Goal: Task Accomplishment & Management: Manage account settings

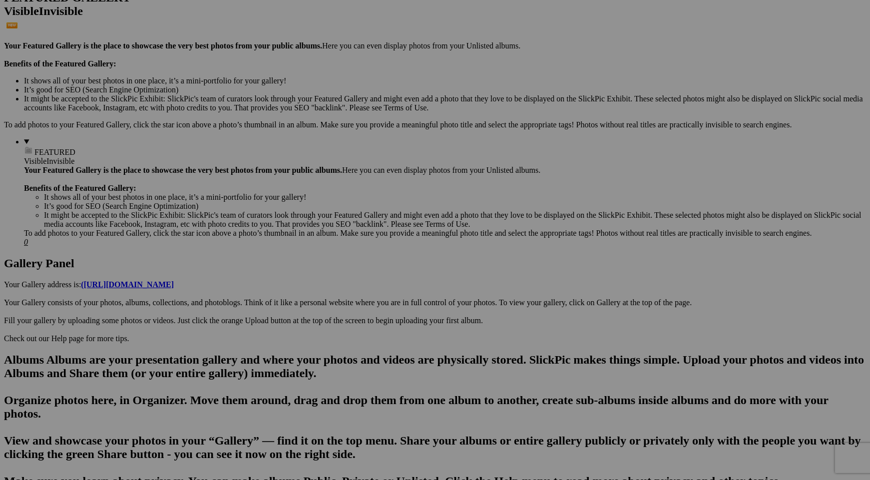
scroll to position [276, 0]
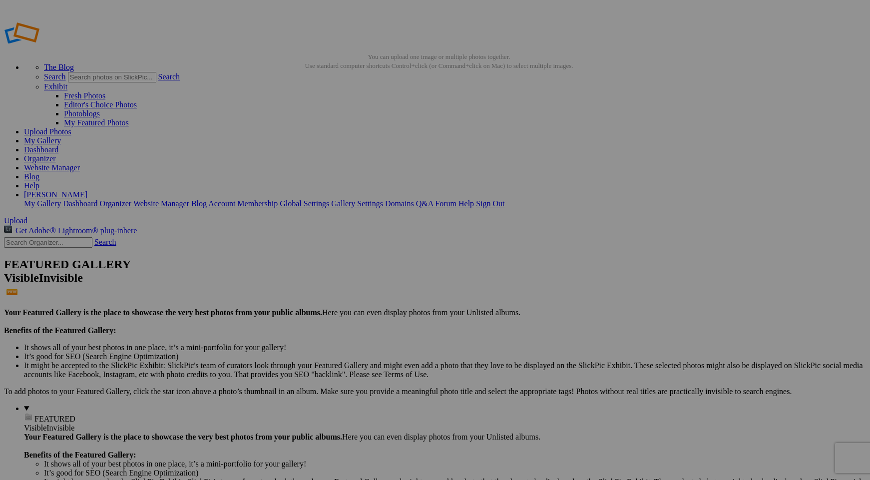
click at [368, 310] on link "Yes" at bounding box center [362, 314] width 11 height 8
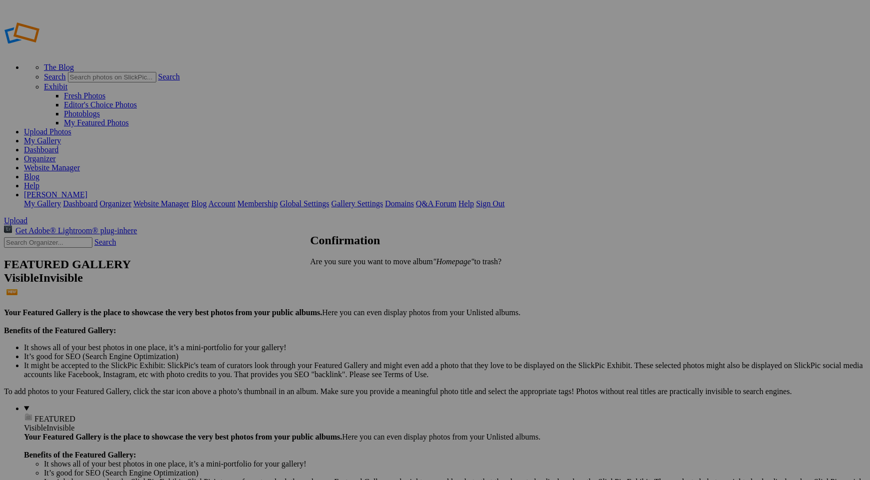
click at [343, 275] on span "Yes" at bounding box center [337, 278] width 11 height 8
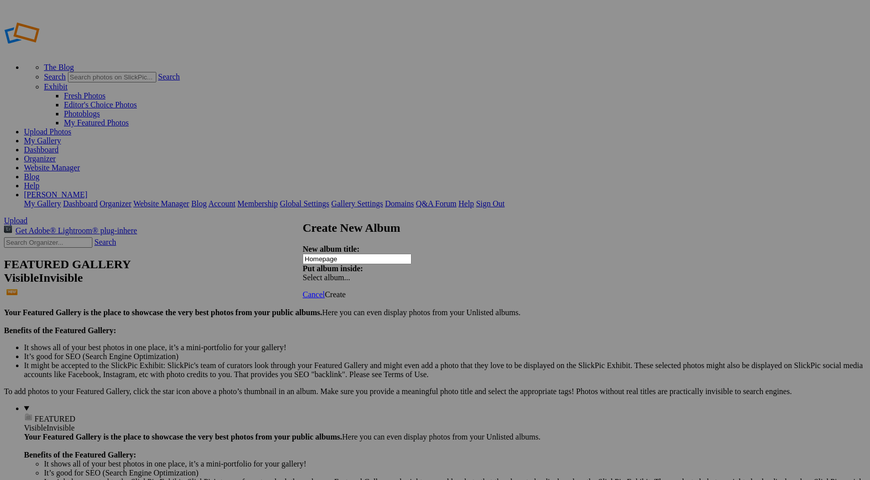
type input "Homepage"
click at [345, 290] on span "Create" at bounding box center [334, 294] width 21 height 8
drag, startPoint x: 501, startPoint y: 93, endPoint x: 640, endPoint y: 350, distance: 292.4
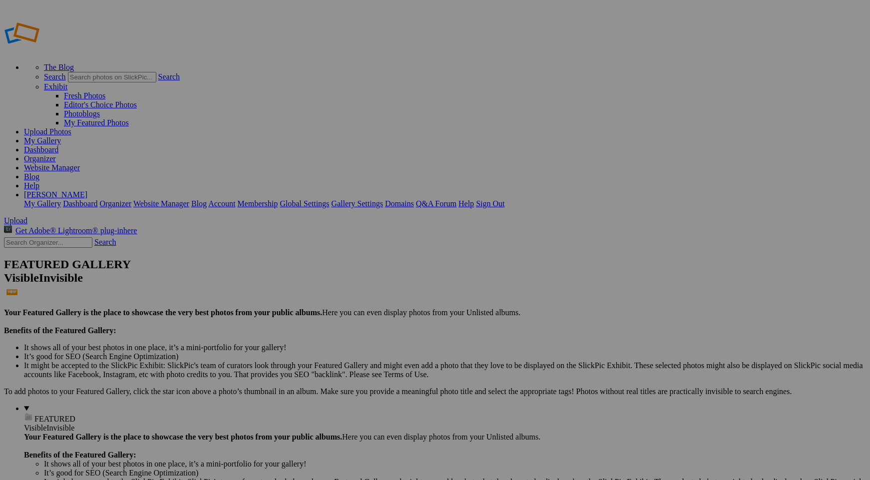
click at [343, 274] on span "Yes" at bounding box center [337, 278] width 11 height 8
type input "Homepage"
click at [345, 290] on span "Create" at bounding box center [334, 294] width 21 height 8
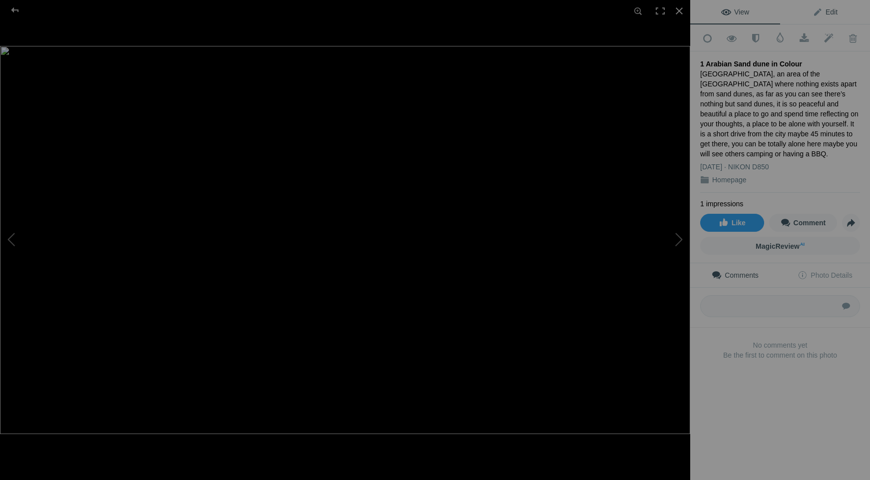
click at [821, 10] on span "Edit" at bounding box center [824, 12] width 25 height 8
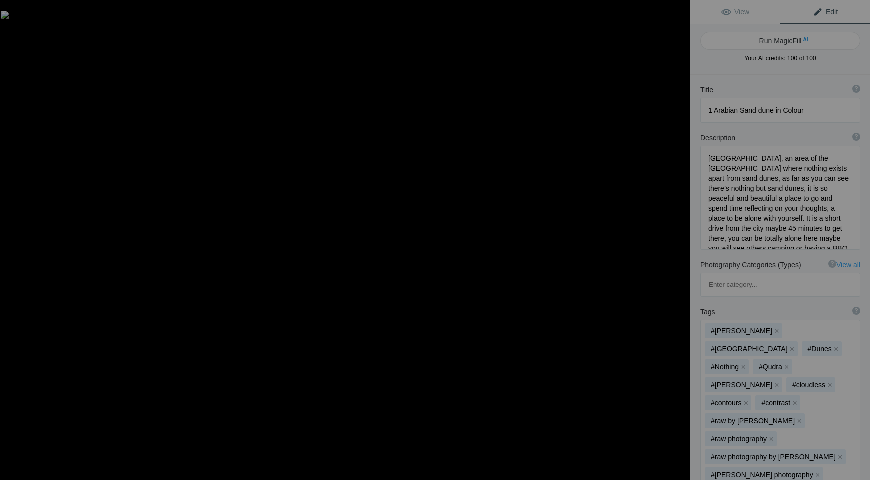
type textarea "2 [GEOGRAPHIC_DATA] [GEOGRAPHIC_DATA] [GEOGRAPHIC_DATA] at [GEOGRAPHIC_DATA]"
type textarea "Getting to this location was a bit of a drive through the [GEOGRAPHIC_DATA] cou…"
type textarea "2_Baccoleno_Farmhouse_Tuscany_Italy_at_Sunset_.jpg.null"
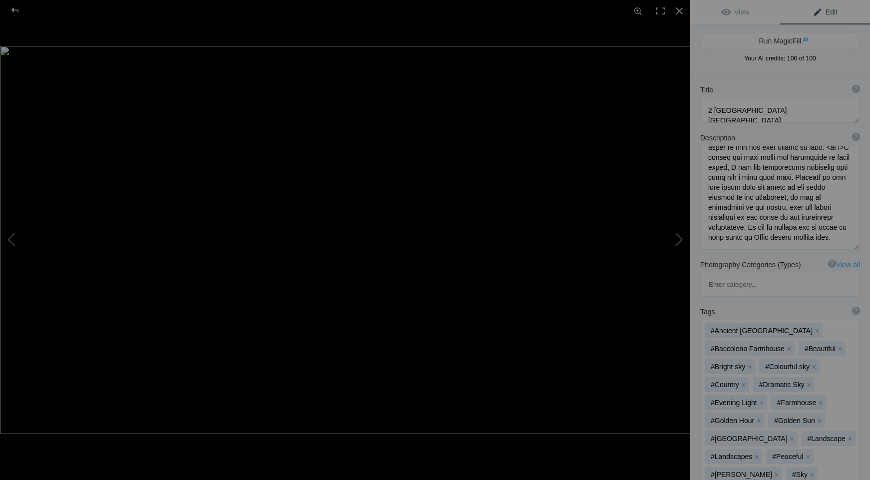
type textarea "1 Arabian Sand dune in Colour"
type textarea "[GEOGRAPHIC_DATA], an area of the [GEOGRAPHIC_DATA] where nothing exists apart …"
type textarea "1_Arabian_Sand_dune_in_Colour.jpg.null"
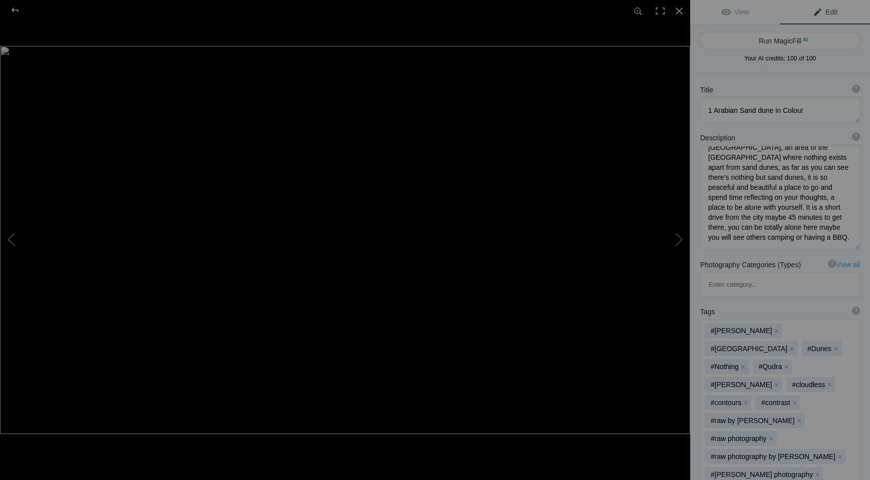
scroll to position [1, 0]
click at [762, 43] on button "Run MagicFill AI" at bounding box center [780, 41] width 160 height 18
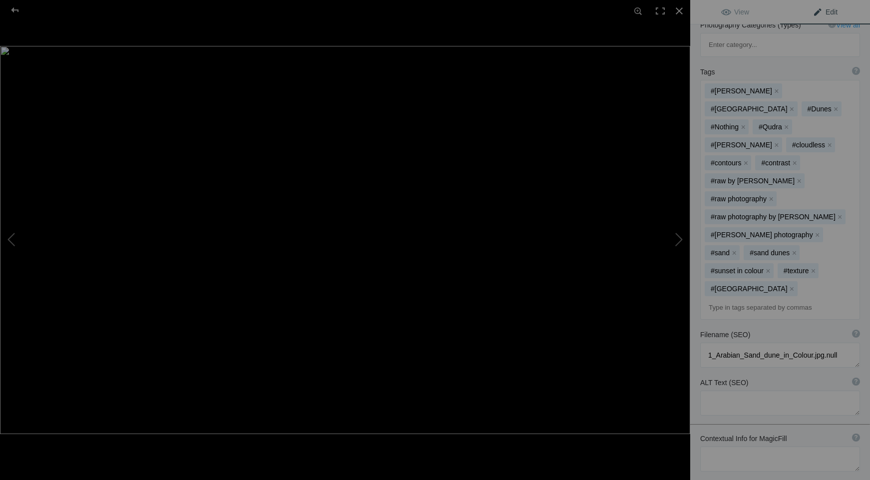
scroll to position [0, 0]
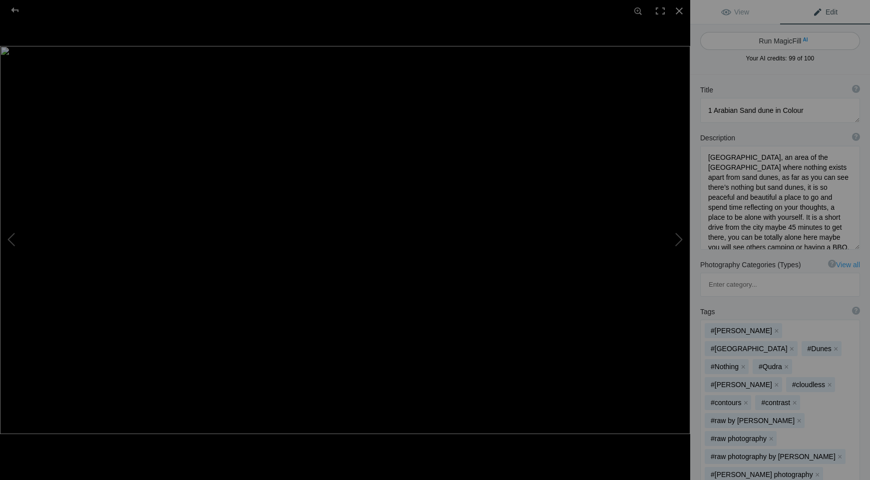
click at [770, 39] on button "Run MagicFill AI" at bounding box center [780, 41] width 160 height 18
click at [713, 110] on textarea at bounding box center [780, 110] width 160 height 25
click at [810, 111] on textarea at bounding box center [780, 110] width 160 height 25
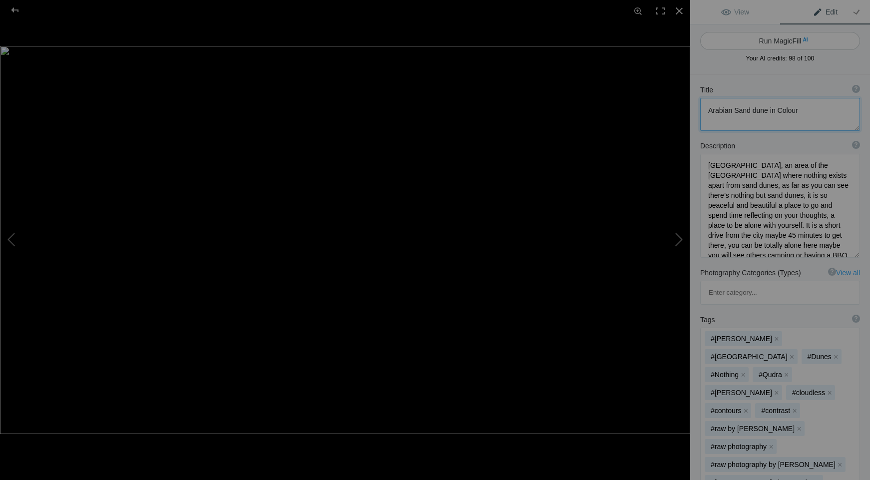
type textarea "Arabian Sand dune in Colour"
click at [765, 41] on button "Run MagicFill AI" at bounding box center [780, 41] width 160 height 18
type textarea "2 [GEOGRAPHIC_DATA] [GEOGRAPHIC_DATA] [GEOGRAPHIC_DATA] at [GEOGRAPHIC_DATA]"
type textarea "Getting to this location was a bit of a drive through the [GEOGRAPHIC_DATA] cou…"
type textarea "2_Baccoleno_Farmhouse_Tuscany_Italy_at_Sunset_.jpg.null"
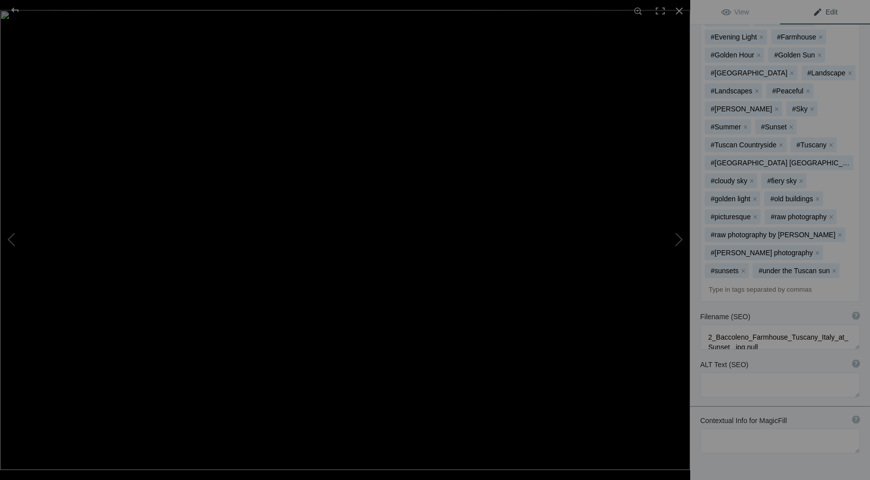
type textarea "3 Brúarfoss Waterfall [GEOGRAPHIC_DATA]"
type textarea "Loremipsu do s ametco adi elitse doei te inc utlabo etd magnaali enimadmin ve q…"
type textarea "3_Bruarfoss_Waterfall_Iceland.jpg.null"
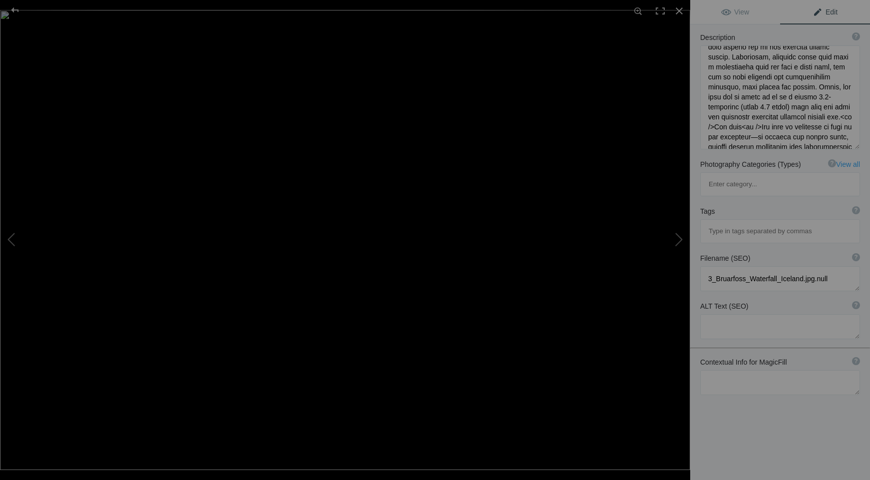
scroll to position [75, 0]
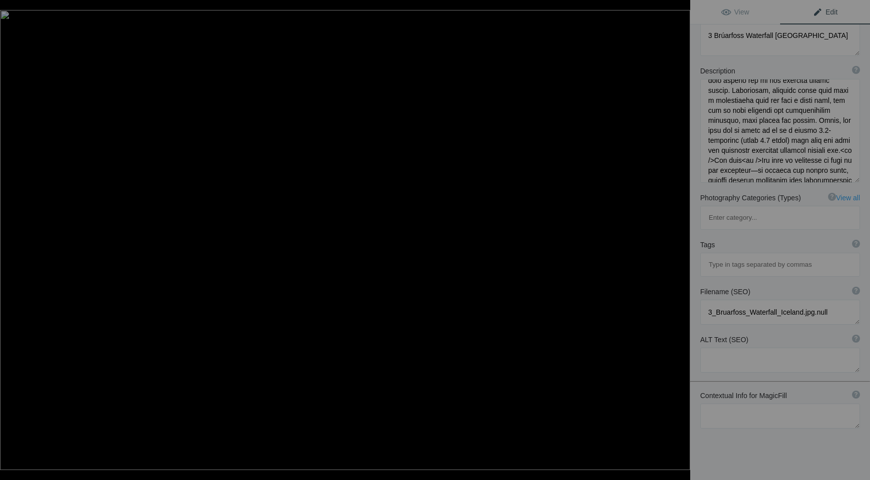
type textarea "4 Fjallsárlón Glacier Lagoon reflections 2"
type textarea "Fjallsárlón is renowned for the shimmering icebergs that float in its waters. T…"
type textarea "4_Fjallsarlon_Glacier_Lagoon_reflections_2.jpg.null"
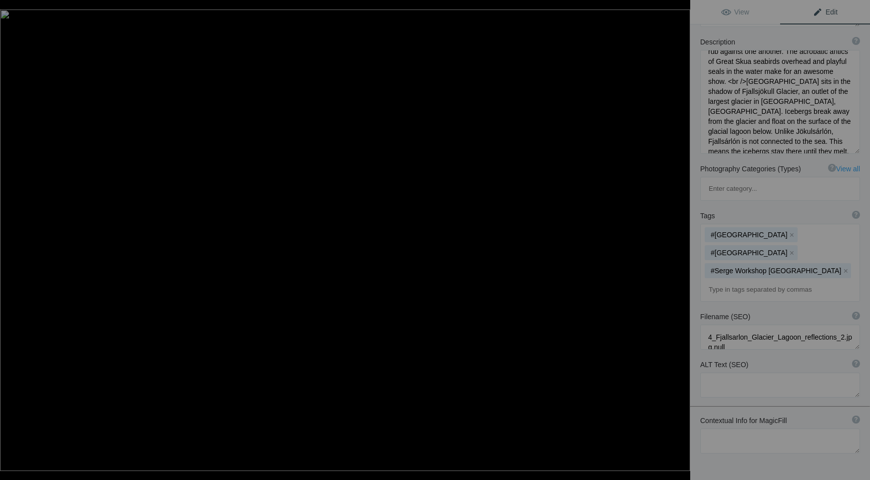
type textarea "5 Fjallsárlón Glacier Lagoon reflections"
type textarea "5_Fjallsarlon_Glacier_Lagoon_reflections.jpg.null"
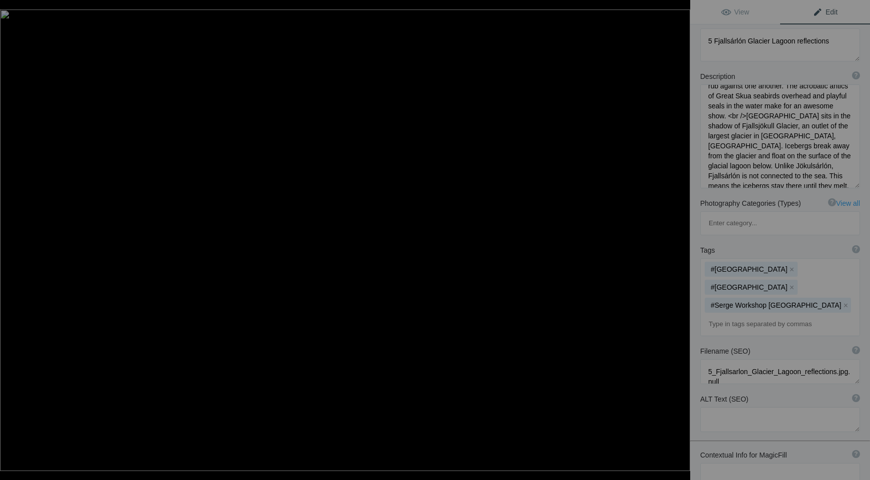
scroll to position [0, 0]
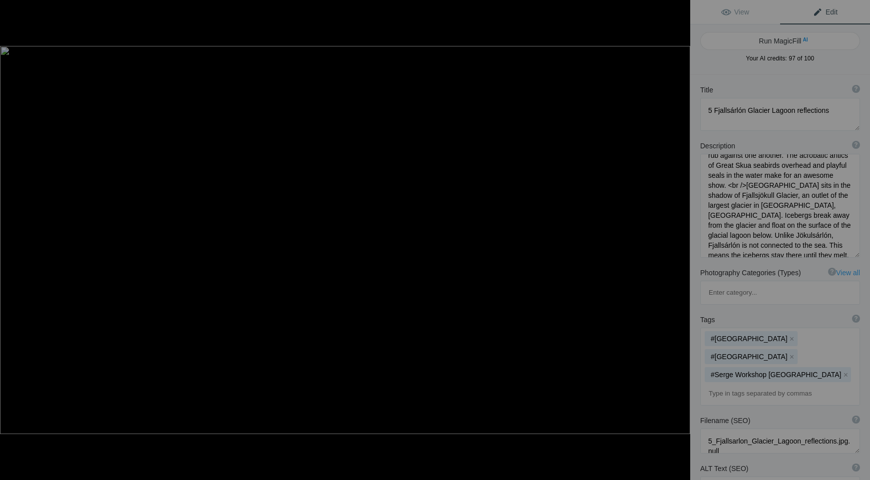
type textarea "6 [PERSON_NAME] and the [GEOGRAPHIC_DATA][PERSON_NAME][PERSON_NAME] at [GEOGRAP…"
type textarea "6_Florence_and_the_Cathedral_di_Santa_Maria_del_Fiore_at_Sunset.jpg.null"
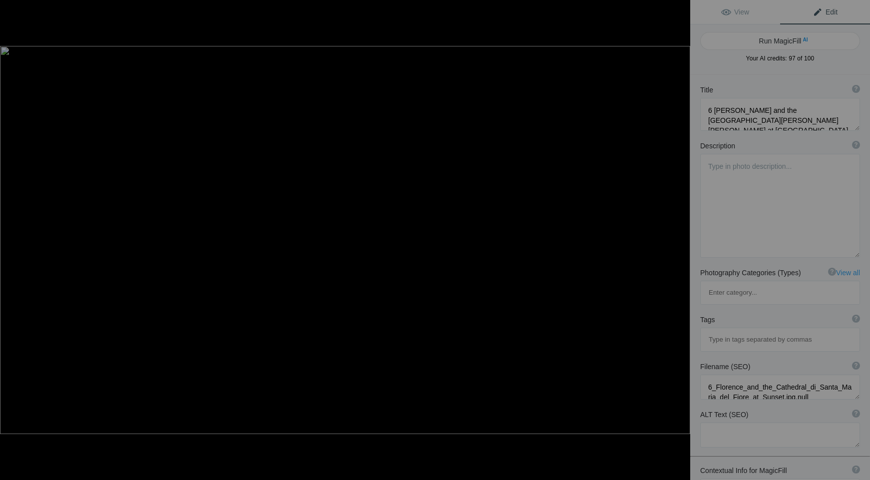
type textarea "7 Fossil Rock Sharjah [GEOGRAPHIC_DATA] 2"
type textarea "Loremi Dolo si Ametcon ad eli Seddoe Temp Incididu ut laboreetdo mag aliqua. En…"
type textarea "7_Fossil_Rock_Sharjah_UAE_2.jpg.null"
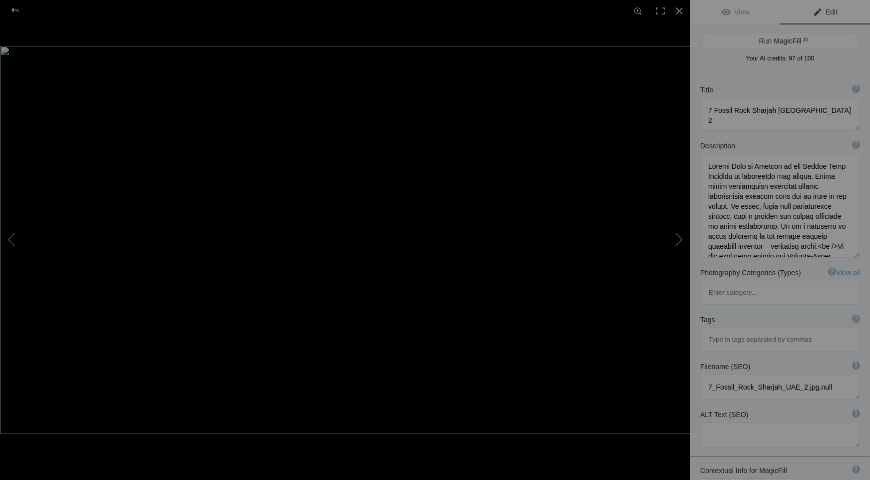
scroll to position [75, 0]
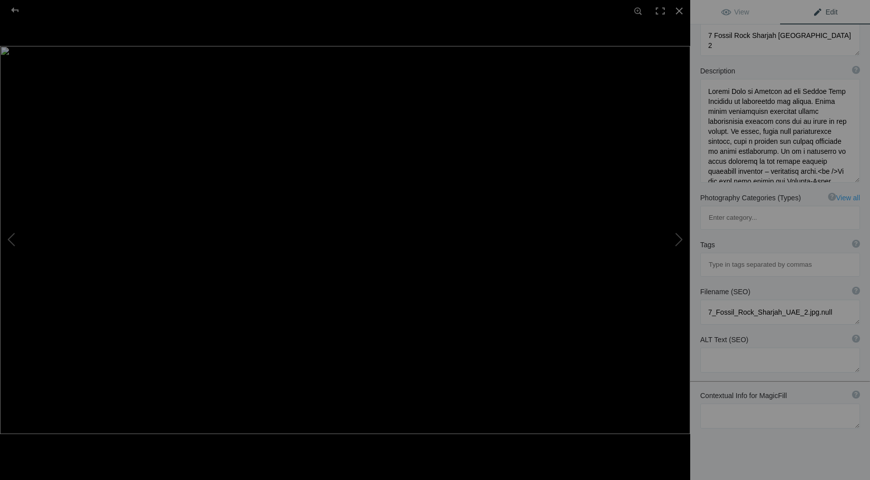
type textarea "8 Fossil Rock Sharjah [GEOGRAPHIC_DATA]"
type textarea "8_Fossil_Rock_Sharjah_UAE.jpg.null"
click at [680, 13] on div at bounding box center [679, 11] width 22 height 22
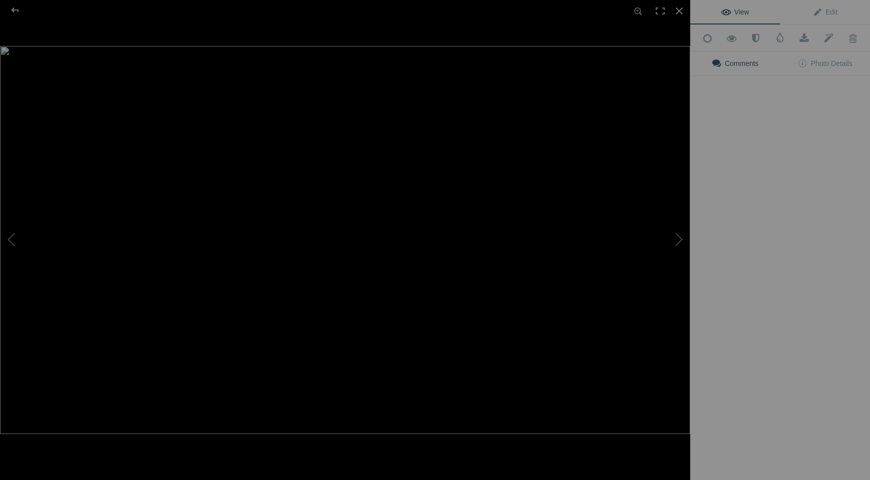
scroll to position [0, 0]
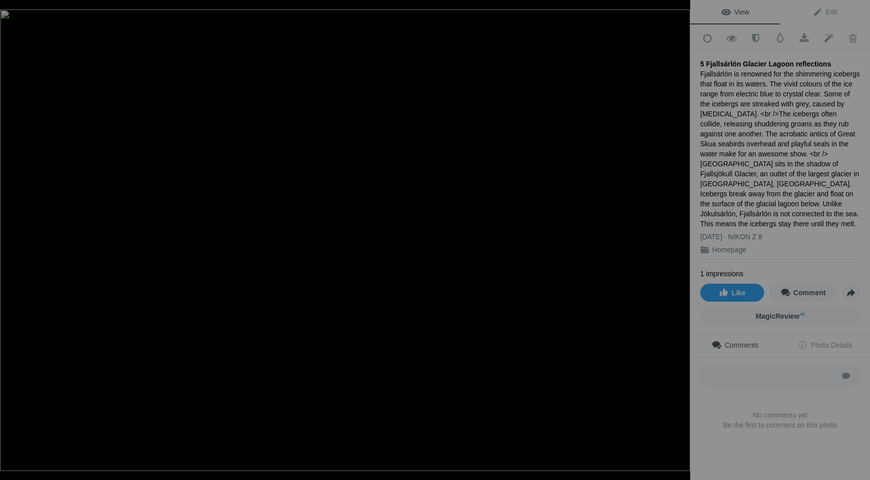
click at [788, 70] on div "Fjallsárlón is renowned for the shimmering icebergs that float in its waters. T…" at bounding box center [780, 149] width 160 height 160
click at [830, 12] on span "Edit" at bounding box center [824, 12] width 25 height 8
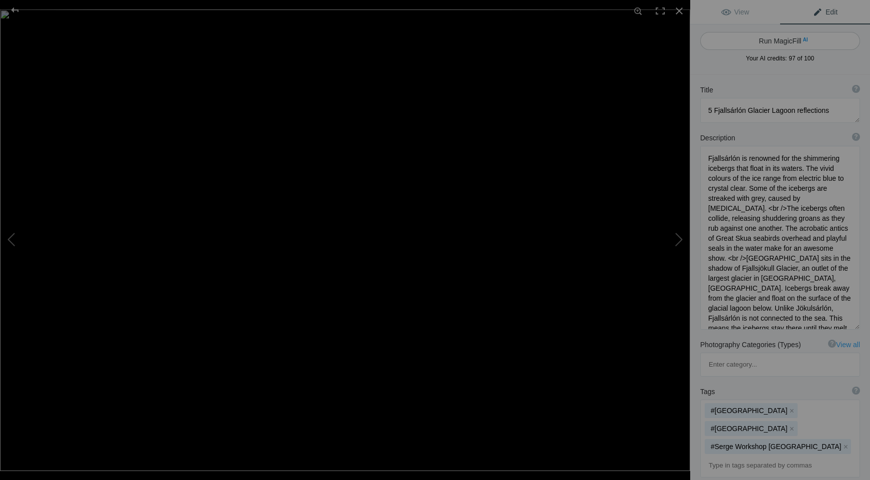
click at [799, 43] on button "Run MagicFill AI" at bounding box center [780, 41] width 160 height 18
click at [14, 9] on div at bounding box center [15, 10] width 36 height 20
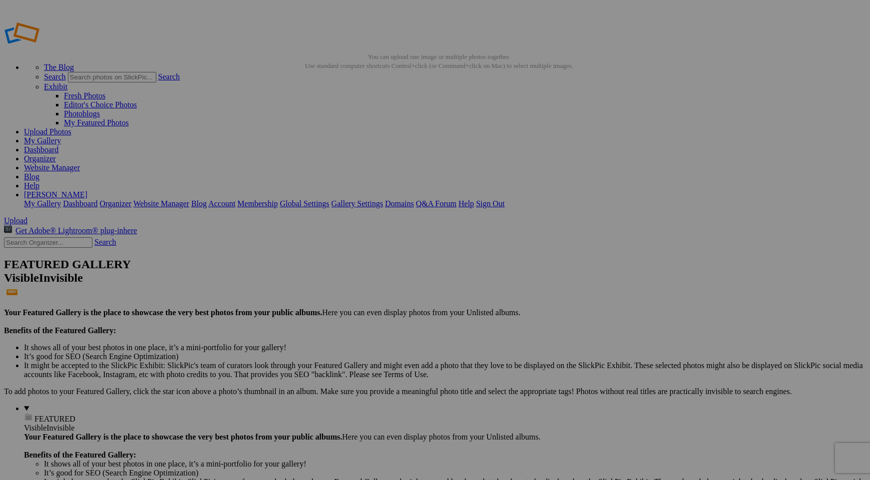
click at [87, 190] on link "[PERSON_NAME]" at bounding box center [55, 194] width 63 height 8
click at [504, 199] on link "Sign Out" at bounding box center [490, 203] width 28 height 8
